Goal: Task Accomplishment & Management: Use online tool/utility

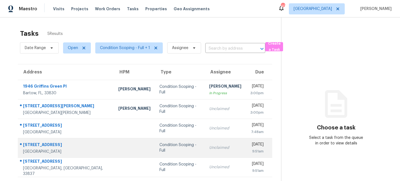
scroll to position [17, 0]
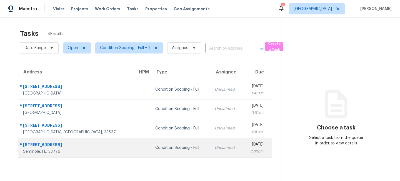
click at [152, 155] on td "Condition Scoping - Full" at bounding box center [180, 147] width 59 height 19
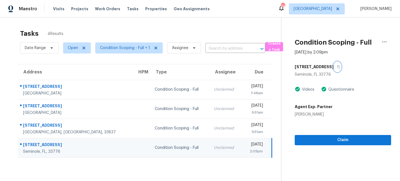
click at [337, 66] on icon "button" at bounding box center [338, 66] width 3 height 3
